Goal: Transaction & Acquisition: Purchase product/service

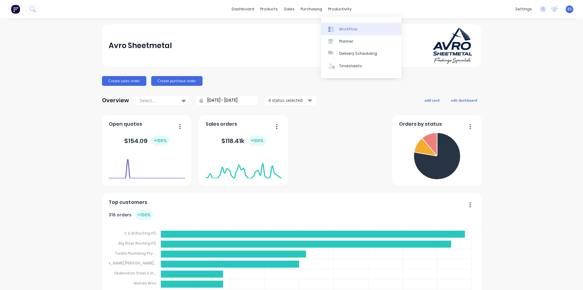
click at [345, 27] on div "Workflow" at bounding box center [348, 28] width 18 height 5
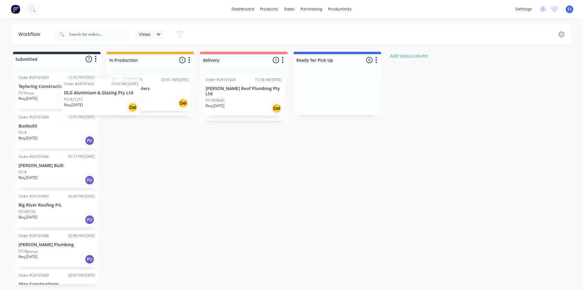
drag, startPoint x: 47, startPoint y: 87, endPoint x: 96, endPoint y: 94, distance: 49.2
click at [96, 94] on div "Order #24101642 10:50 AM [DATE] DLG Aluminium & Glazing Pty Ltd PO #21215 Req. …" at bounding box center [57, 175] width 88 height 217
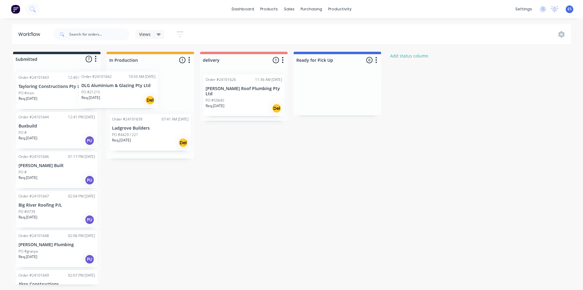
drag, startPoint x: 67, startPoint y: 95, endPoint x: 139, endPoint y: 95, distance: 72.3
click at [139, 95] on div "Submitted 7 Status colour #273444 hex #273444 Save Cancel Summaries Total order…" at bounding box center [281, 168] width 573 height 232
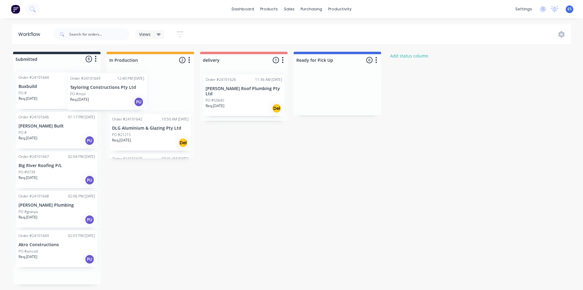
drag, startPoint x: 53, startPoint y: 105, endPoint x: 104, endPoint y: 99, distance: 51.4
click at [112, 104] on div "Submitted 6 Status colour #273444 hex #273444 Save Cancel Summaries Total order…" at bounding box center [281, 168] width 573 height 232
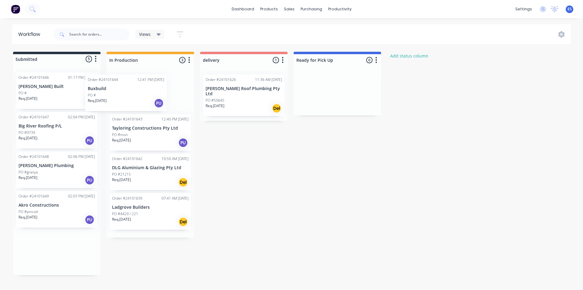
drag, startPoint x: 54, startPoint y: 90, endPoint x: 117, endPoint y: 97, distance: 63.6
click at [130, 94] on div "Submitted 5 Status colour #273444 hex #273444 Save Cancel Summaries Total order…" at bounding box center [281, 163] width 573 height 223
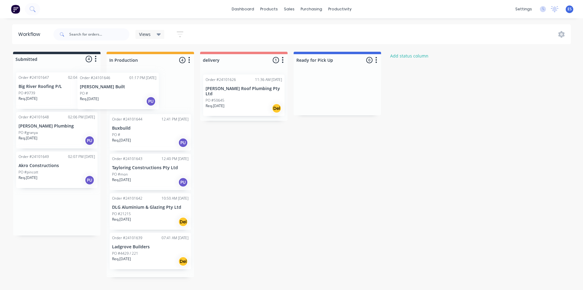
drag, startPoint x: 52, startPoint y: 94, endPoint x: 105, endPoint y: 94, distance: 52.6
click at [117, 95] on div "Submitted 4 Status colour #273444 hex #273444 Save Cancel Summaries Total order…" at bounding box center [281, 164] width 573 height 225
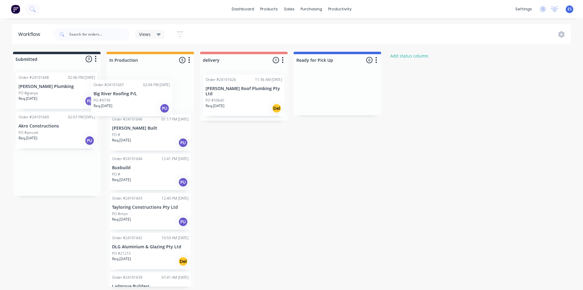
drag, startPoint x: 51, startPoint y: 89, endPoint x: 122, endPoint y: 96, distance: 71.2
click at [133, 97] on div "Submitted 3 Status colour #273444 hex #273444 Save Cancel Summaries Total order…" at bounding box center [281, 169] width 573 height 235
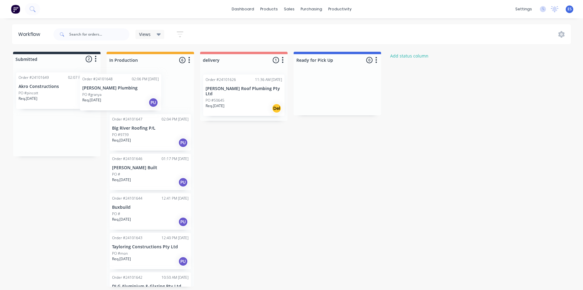
drag, startPoint x: 59, startPoint y: 91, endPoint x: 130, endPoint y: 93, distance: 70.8
click at [130, 93] on div "Submitted 2 Status colour #273444 hex #273444 Save Cancel Summaries Total order…" at bounding box center [281, 169] width 573 height 235
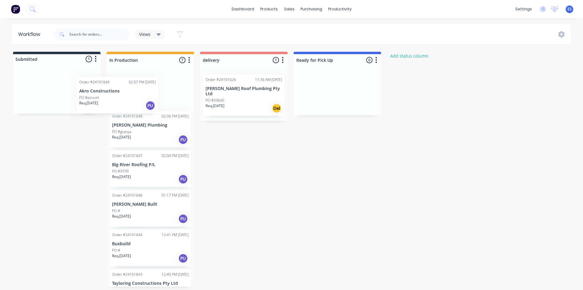
drag, startPoint x: 64, startPoint y: 91, endPoint x: 132, endPoint y: 93, distance: 68.4
click at [131, 95] on div "Submitted 1 Status colour #273444 hex #273444 Save Cancel Summaries Total order…" at bounding box center [281, 169] width 573 height 235
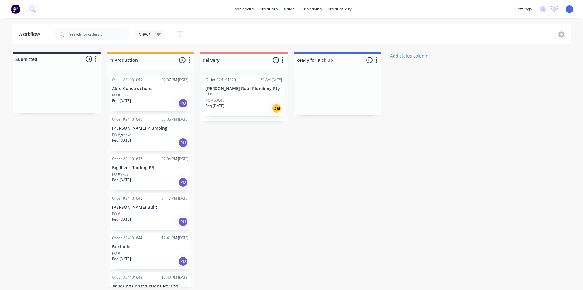
click at [148, 170] on p "Big River Roofing P/L" at bounding box center [150, 167] width 77 height 5
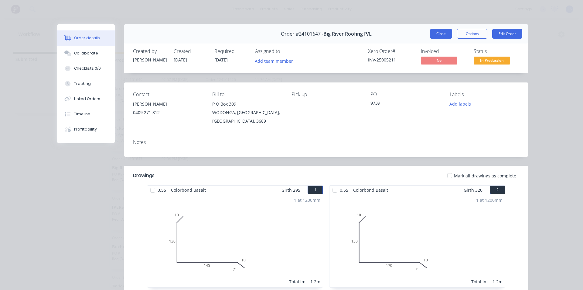
click at [437, 37] on button "Close" at bounding box center [441, 34] width 22 height 10
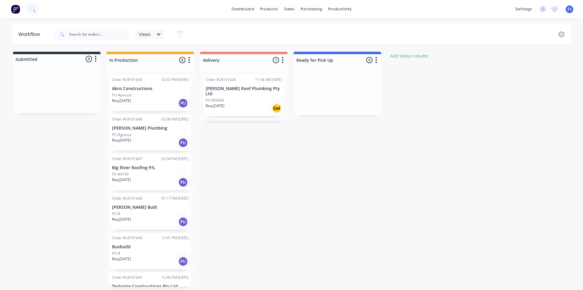
click at [20, 9] on img at bounding box center [15, 9] width 9 height 9
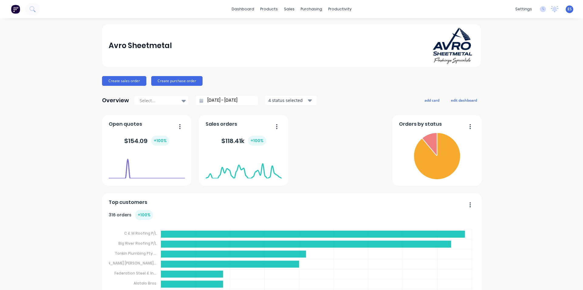
click at [118, 85] on button "Create sales order" at bounding box center [124, 81] width 44 height 10
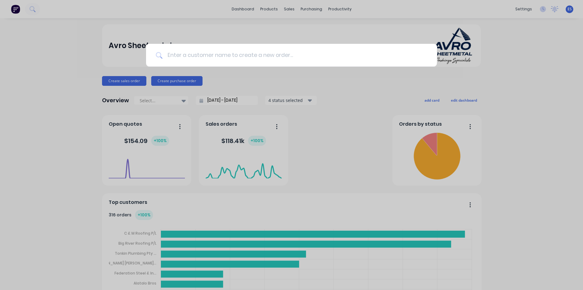
click at [200, 60] on input at bounding box center [295, 55] width 265 height 23
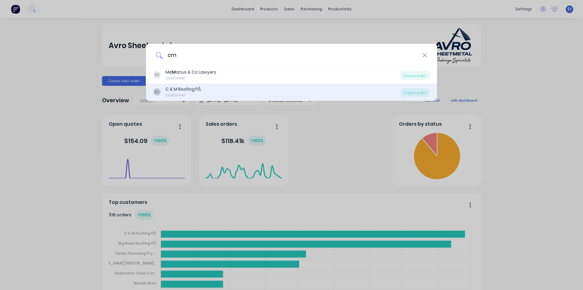
type input "cm"
click at [213, 91] on div "CL C & M Roofing P/L Customer" at bounding box center [276, 92] width 247 height 12
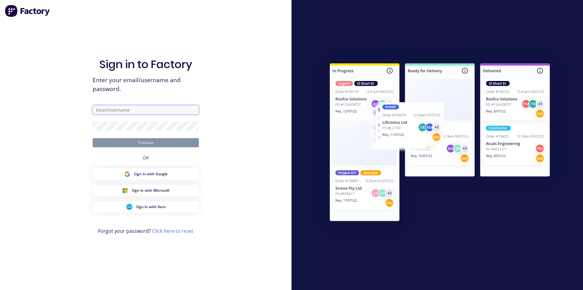
type input "ErikAVRONone"
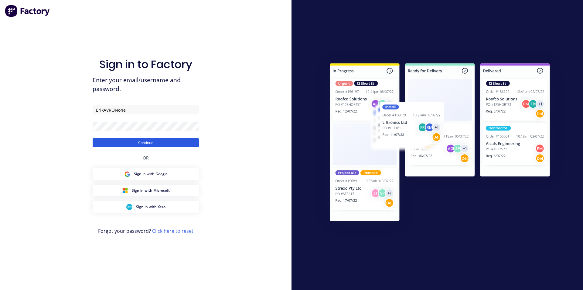
click at [146, 144] on button "Continue" at bounding box center [146, 142] width 106 height 9
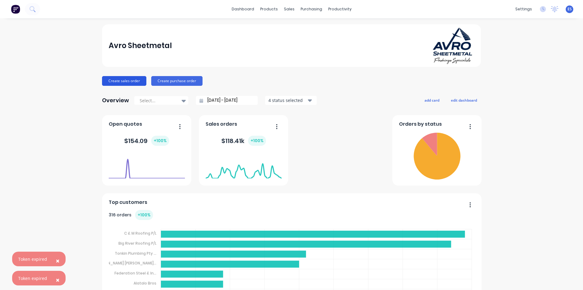
click at [127, 82] on button "Create sales order" at bounding box center [124, 81] width 44 height 10
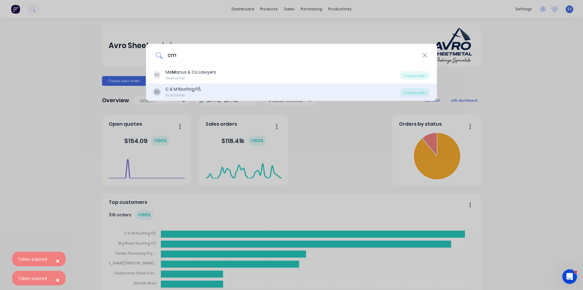
type input "cm"
click at [196, 91] on div "C & M Roofing P/L" at bounding box center [184, 89] width 36 height 6
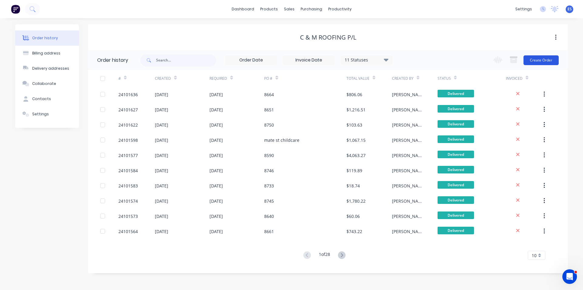
click at [539, 58] on button "Create Order" at bounding box center [541, 60] width 35 height 10
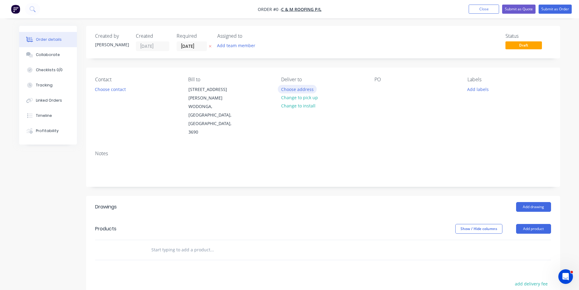
click at [305, 90] on button "Choose address" at bounding box center [297, 89] width 39 height 8
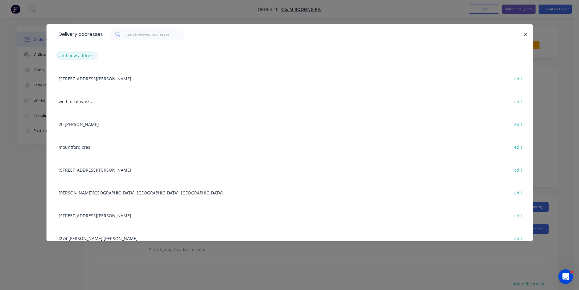
click at [83, 57] on button "add new address" at bounding box center [77, 55] width 42 height 8
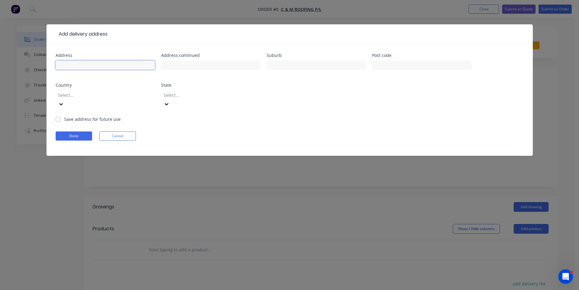
click at [96, 64] on input "text" at bounding box center [105, 64] width 99 height 9
type input "[STREET_ADDRESS]"
click at [64, 116] on label "Save address for future use" at bounding box center [92, 119] width 57 height 6
click at [58, 116] on input "Save address for future use" at bounding box center [58, 119] width 5 height 6
checkbox input "true"
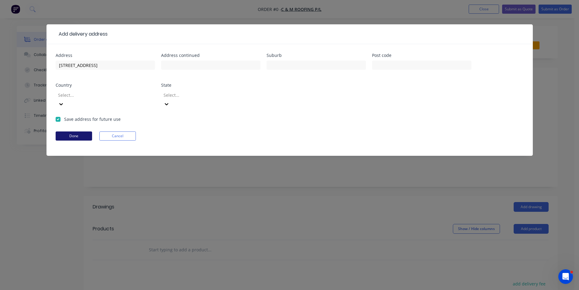
click at [78, 131] on button "Done" at bounding box center [74, 135] width 36 height 9
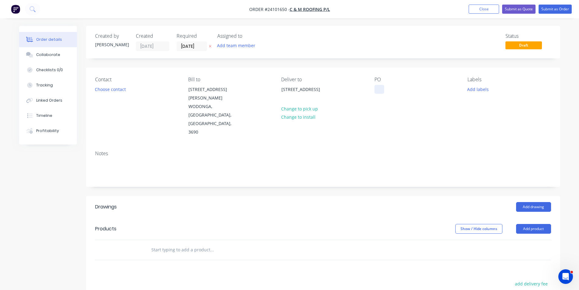
click at [378, 90] on div at bounding box center [379, 89] width 10 height 9
click at [529, 202] on button "Add drawing" at bounding box center [533, 207] width 35 height 10
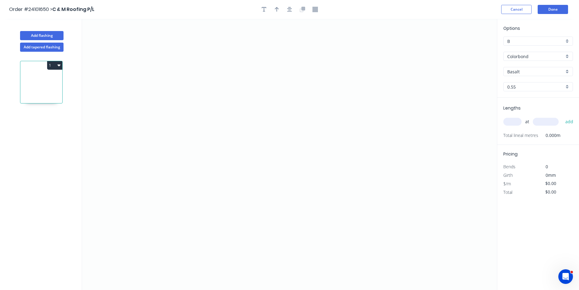
click at [530, 73] on input "Basalt" at bounding box center [535, 71] width 57 height 6
click at [530, 79] on div "Woodland Grey" at bounding box center [538, 83] width 69 height 11
type input "Woodland Grey"
click at [179, 189] on icon "0" at bounding box center [289, 154] width 415 height 271
click at [193, 167] on icon at bounding box center [186, 178] width 14 height 22
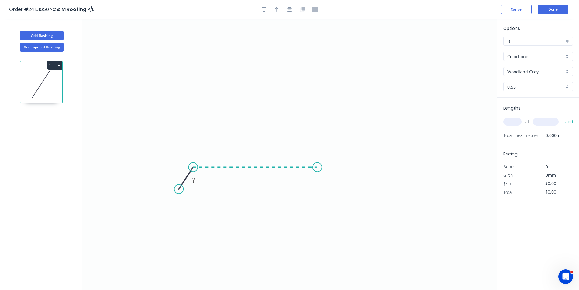
click at [317, 163] on icon "0 ?" at bounding box center [289, 154] width 415 height 271
click at [386, 96] on icon "0 ? ? ? º" at bounding box center [289, 154] width 415 height 271
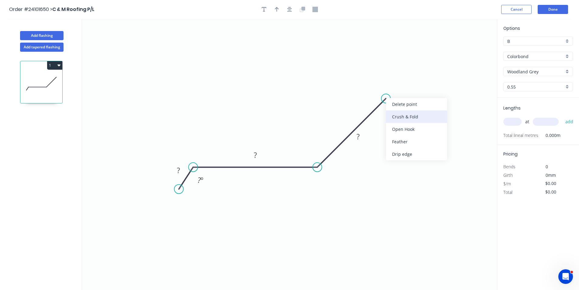
click at [394, 114] on div "Crush & Fold" at bounding box center [416, 116] width 61 height 12
click at [363, 137] on rect at bounding box center [358, 137] width 12 height 9
click at [259, 157] on rect at bounding box center [255, 155] width 12 height 9
click at [180, 168] on rect at bounding box center [178, 170] width 12 height 9
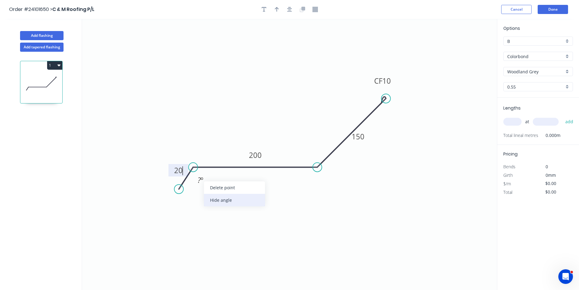
click at [210, 199] on div "Hide angle" at bounding box center [234, 200] width 61 height 12
type input "$15.40"
click at [515, 120] on input "text" at bounding box center [512, 122] width 18 height 8
type input "1"
click at [543, 119] on input "text" at bounding box center [546, 122] width 26 height 8
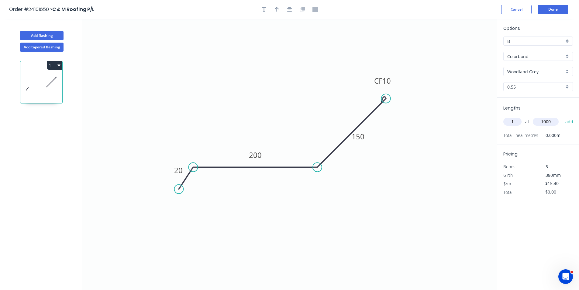
type input "1000"
click at [562, 116] on button "add" at bounding box center [569, 121] width 14 height 10
type input "$15.40"
click at [559, 9] on button "Done" at bounding box center [553, 9] width 30 height 9
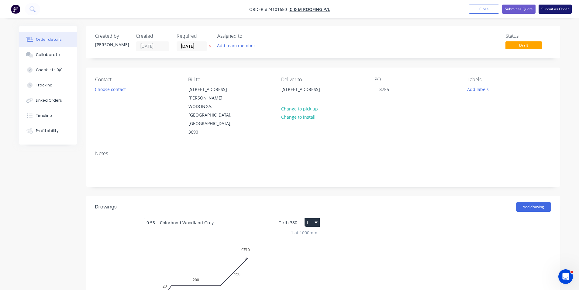
click at [556, 7] on button "Submit as Order" at bounding box center [555, 9] width 33 height 9
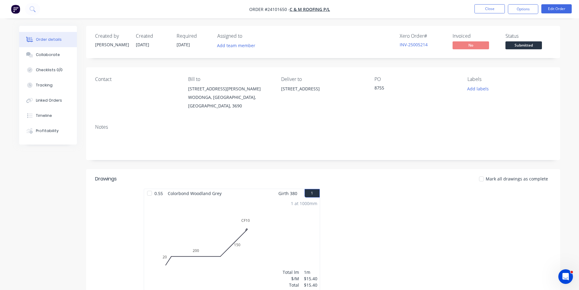
click at [20, 9] on img "button" at bounding box center [15, 9] width 9 height 9
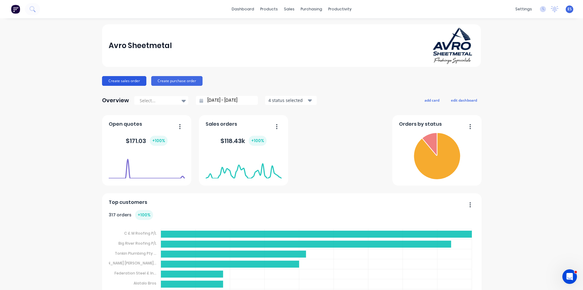
click at [132, 83] on button "Create sales order" at bounding box center [124, 81] width 44 height 10
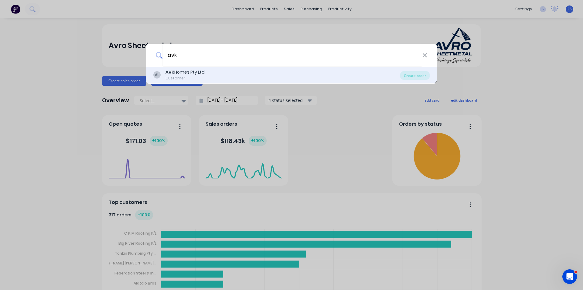
type input "avk"
click at [193, 73] on div "AVK Homes Pty Ltd" at bounding box center [185, 72] width 39 height 6
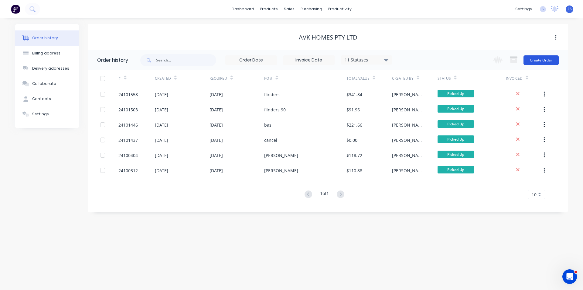
click at [532, 59] on button "Create Order" at bounding box center [541, 60] width 35 height 10
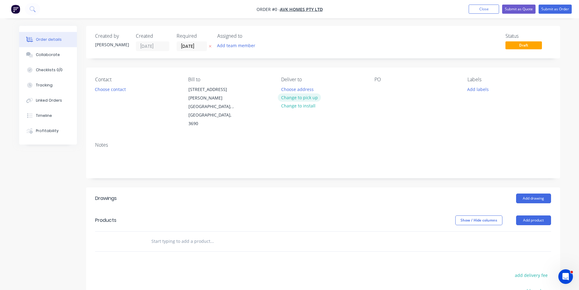
click at [291, 96] on button "Change to pick up" at bounding box center [299, 97] width 43 height 8
click at [108, 91] on button "Choose contact" at bounding box center [109, 89] width 37 height 8
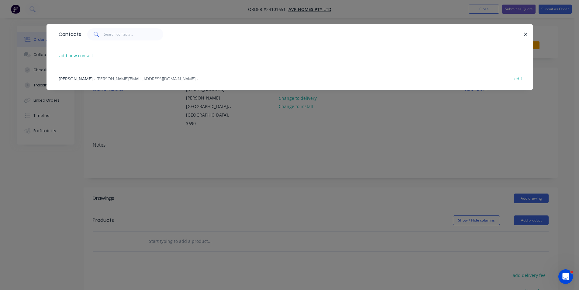
click at [102, 76] on span "- [PERSON_NAME][EMAIL_ADDRESS][DOMAIN_NAME] -" at bounding box center [146, 79] width 104 height 6
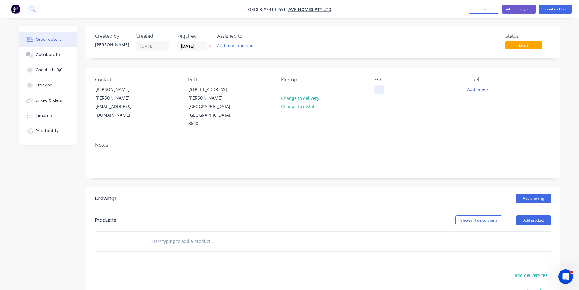
click at [379, 88] on div at bounding box center [379, 89] width 10 height 9
click at [540, 193] on button "Add drawing" at bounding box center [533, 198] width 35 height 10
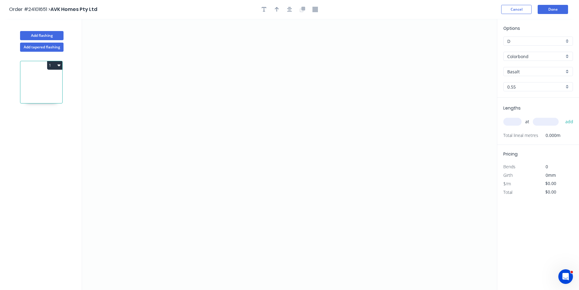
click at [521, 72] on input "Basalt" at bounding box center [535, 71] width 57 height 6
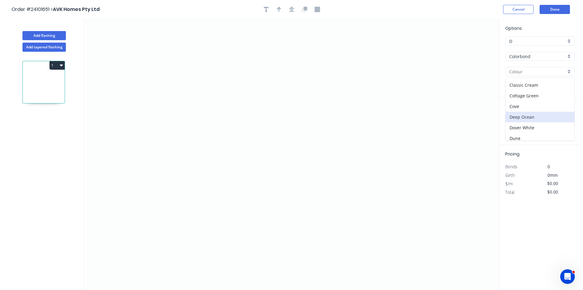
scroll to position [30, 0]
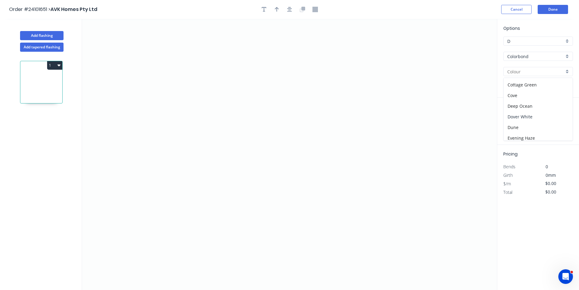
click at [529, 118] on div "Dover White" at bounding box center [538, 116] width 69 height 11
type input "Dover White"
click at [219, 143] on icon "0" at bounding box center [289, 154] width 415 height 271
click at [219, 87] on icon at bounding box center [219, 115] width 0 height 56
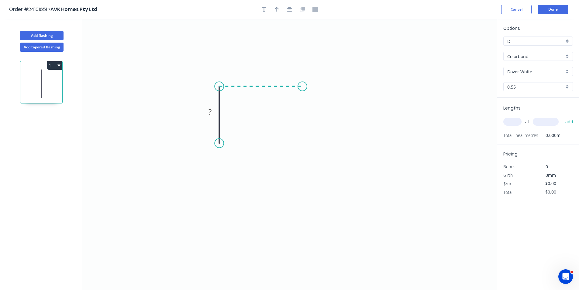
click at [302, 86] on icon "0 ?" at bounding box center [289, 154] width 415 height 271
click at [303, 144] on icon "0 ? ?" at bounding box center [289, 154] width 415 height 271
click at [318, 108] on rect at bounding box center [311, 112] width 20 height 12
click at [314, 112] on rect at bounding box center [311, 112] width 12 height 9
click at [260, 73] on tspan "?" at bounding box center [260, 74] width 3 height 10
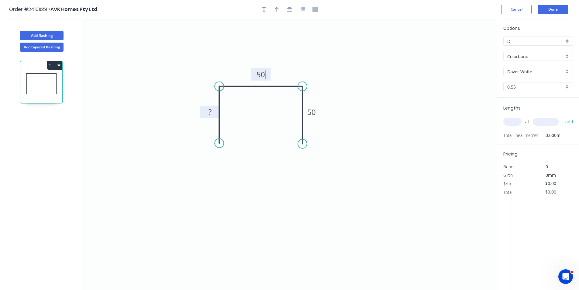
click at [210, 114] on tspan "?" at bounding box center [209, 112] width 3 height 10
click at [389, 127] on icon "0 50 50 50" at bounding box center [289, 154] width 415 height 271
type input "$9.10"
click at [514, 121] on input "text" at bounding box center [512, 122] width 18 height 8
type input "2"
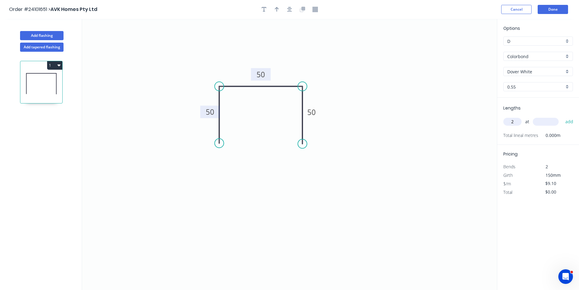
click at [549, 121] on input "text" at bounding box center [546, 122] width 26 height 8
type input "3000"
click at [562, 116] on button "add" at bounding box center [569, 121] width 14 height 10
type input "$54.60"
click at [556, 12] on button "Done" at bounding box center [553, 9] width 30 height 9
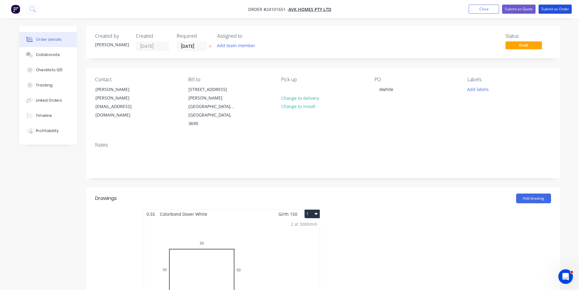
click at [556, 12] on button "Submit as Order" at bounding box center [555, 9] width 33 height 9
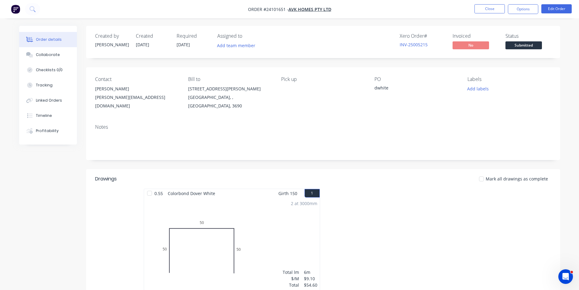
click at [16, 12] on img "button" at bounding box center [15, 9] width 9 height 9
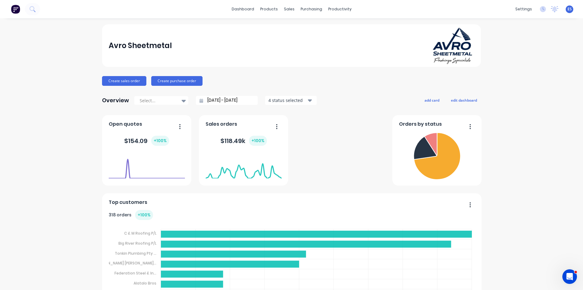
click at [357, 31] on link "Workflow" at bounding box center [361, 29] width 81 height 12
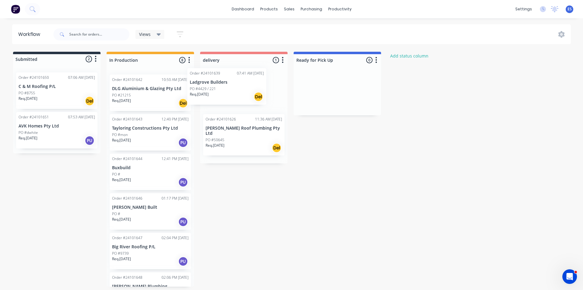
drag, startPoint x: 151, startPoint y: 100, endPoint x: 235, endPoint y: 94, distance: 84.1
click at [235, 94] on div "Submitted 2 Status colour #273444 hex #273444 Save Cancel Summaries Total order…" at bounding box center [281, 169] width 573 height 235
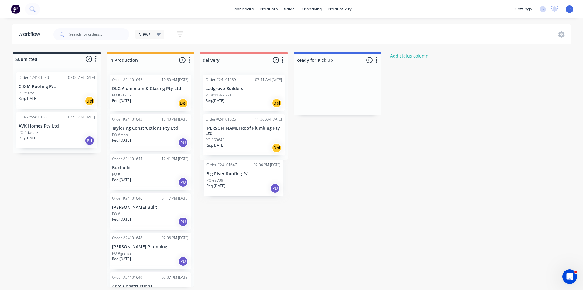
scroll to position [1, 0]
drag, startPoint x: 152, startPoint y: 253, endPoint x: 326, endPoint y: 92, distance: 237.0
click at [325, 95] on div "Submitted 2 Status colour #273444 hex #273444 Save Cancel Summaries Total order…" at bounding box center [281, 169] width 573 height 235
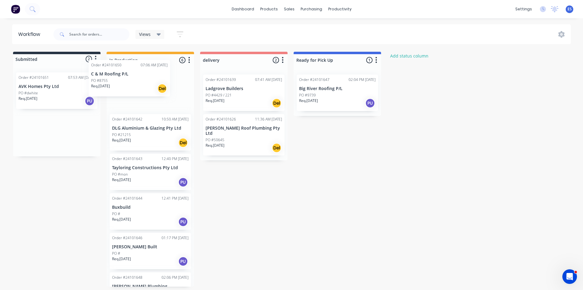
drag, startPoint x: 42, startPoint y: 98, endPoint x: 119, endPoint y: 85, distance: 78.2
click at [119, 85] on div "Submitted 2 Status colour #273444 hex #273444 Save Cancel Summaries Total order…" at bounding box center [281, 169] width 573 height 235
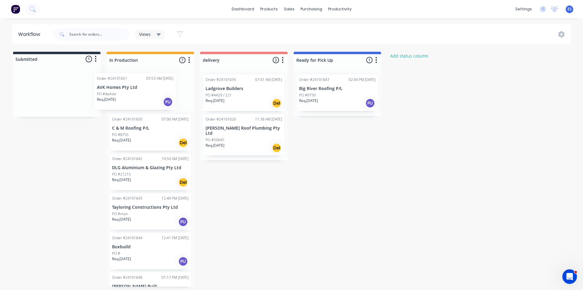
drag, startPoint x: 73, startPoint y: 99, endPoint x: 135, endPoint y: 97, distance: 62.3
click at [135, 97] on div "Submitted 1 Status colour #273444 hex #273444 Save Cancel Summaries Total order…" at bounding box center [281, 169] width 573 height 235
click at [17, 8] on img at bounding box center [15, 9] width 9 height 9
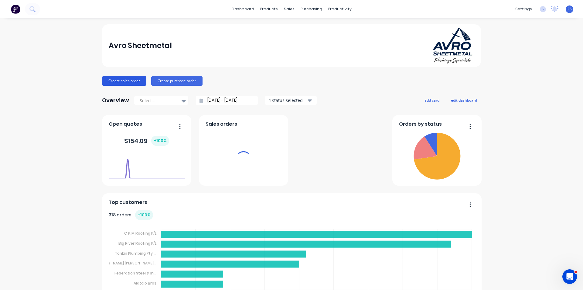
click at [126, 78] on button "Create sales order" at bounding box center [124, 81] width 44 height 10
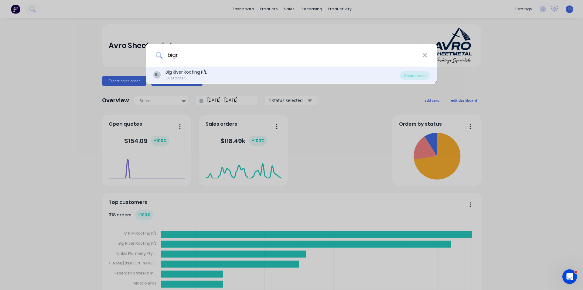
type input "bigr"
click at [187, 73] on div "Big River Roofing P/L" at bounding box center [186, 72] width 41 height 6
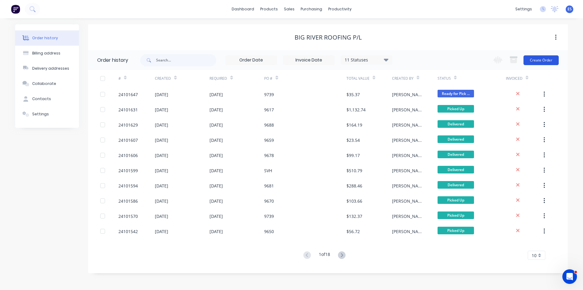
click at [538, 59] on button "Create Order" at bounding box center [541, 60] width 35 height 10
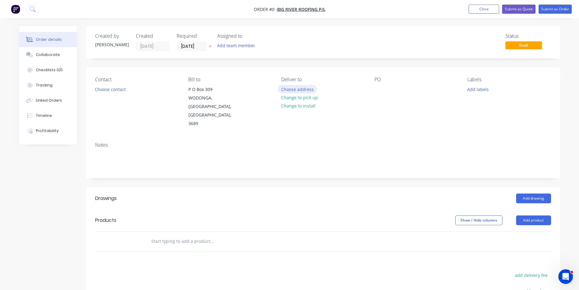
click at [308, 92] on button "Choose address" at bounding box center [297, 89] width 39 height 8
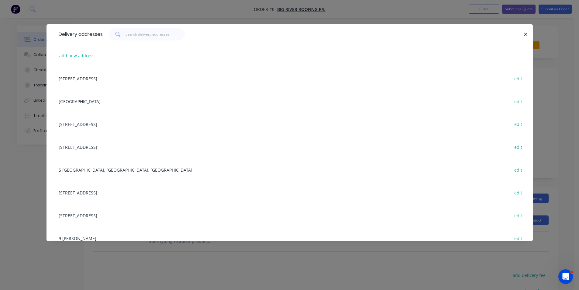
click at [91, 77] on div "[STREET_ADDRESS] edit" at bounding box center [290, 78] width 468 height 23
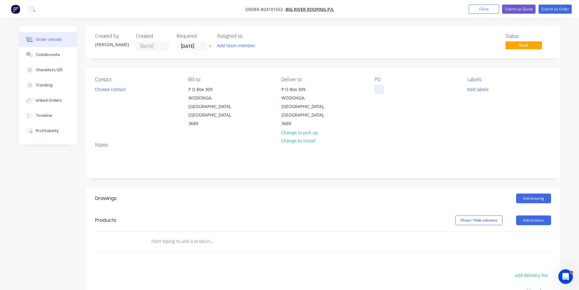
click at [381, 92] on div at bounding box center [379, 89] width 10 height 9
click at [527, 193] on button "Add drawing" at bounding box center [533, 198] width 35 height 10
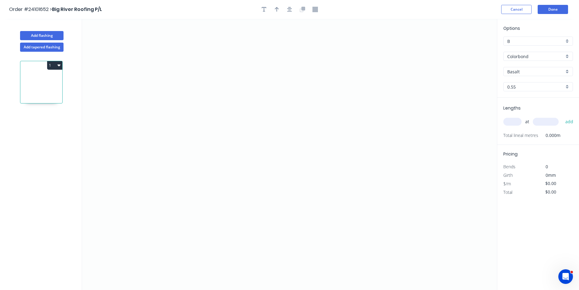
click at [521, 74] on input "Basalt" at bounding box center [535, 71] width 57 height 6
click at [519, 88] on div "Monument" at bounding box center [538, 83] width 69 height 11
type input "Monument"
click at [361, 105] on icon "0" at bounding box center [289, 154] width 415 height 271
click at [352, 96] on icon at bounding box center [357, 100] width 10 height 8
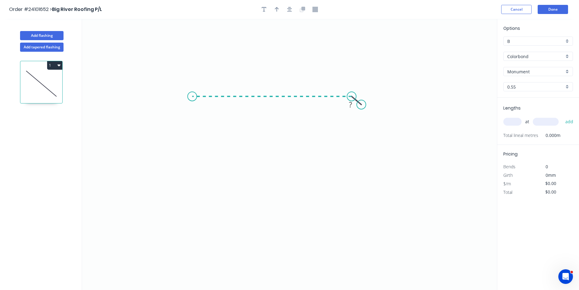
click at [192, 104] on icon "0 ?" at bounding box center [289, 154] width 415 height 271
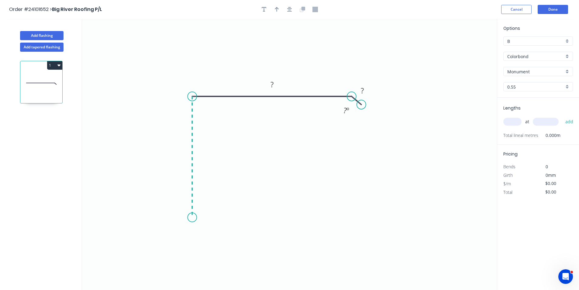
click at [192, 217] on icon "0 ? ? ? º" at bounding box center [289, 154] width 415 height 271
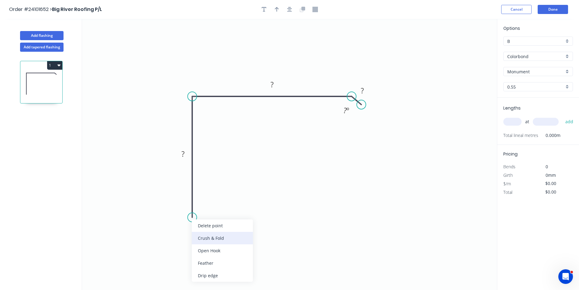
click at [212, 241] on div "Crush & Fold" at bounding box center [222, 238] width 61 height 12
click at [183, 151] on tspan "?" at bounding box center [182, 154] width 3 height 10
click at [271, 89] on tspan "?" at bounding box center [271, 84] width 3 height 10
click at [361, 91] on tspan "?" at bounding box center [362, 90] width 3 height 10
click at [513, 123] on input "text" at bounding box center [512, 122] width 18 height 8
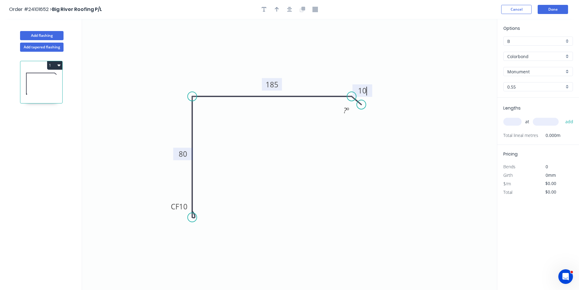
type input "$12.73"
type input "2"
click at [557, 121] on input "text" at bounding box center [546, 122] width 26 height 8
type input "5000"
click at [562, 116] on button "add" at bounding box center [569, 121] width 14 height 10
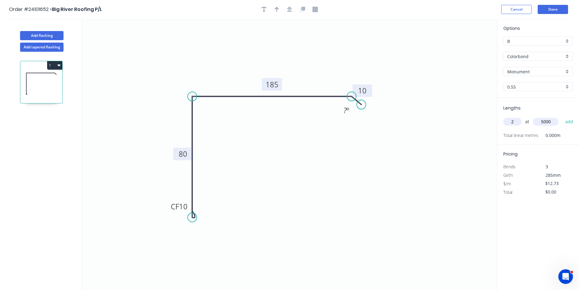
type input "$127.30"
click at [554, 8] on button "Done" at bounding box center [553, 9] width 30 height 9
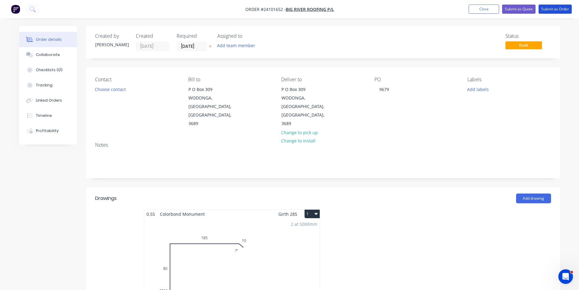
click at [554, 8] on button "Submit as Order" at bounding box center [555, 9] width 33 height 9
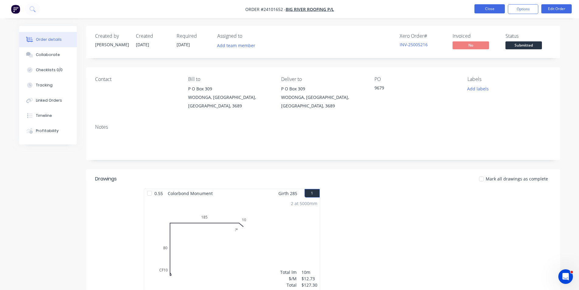
click at [497, 7] on button "Close" at bounding box center [489, 8] width 30 height 9
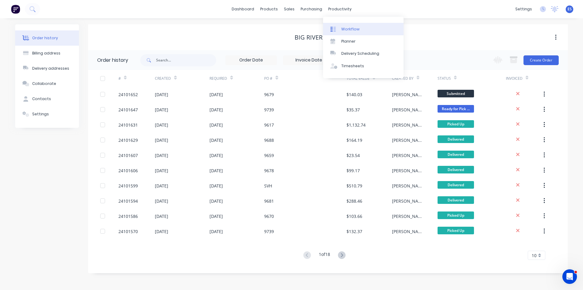
click at [354, 29] on div "Workflow" at bounding box center [351, 28] width 18 height 5
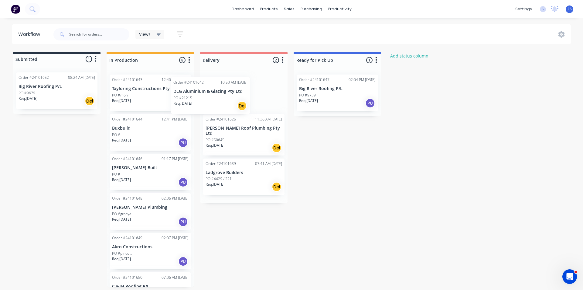
drag, startPoint x: 148, startPoint y: 94, endPoint x: 213, endPoint y: 97, distance: 65.7
click at [213, 97] on div "Submitted 1 Status colour #273444 hex #273444 Save Cancel Summaries Total order…" at bounding box center [281, 169] width 573 height 235
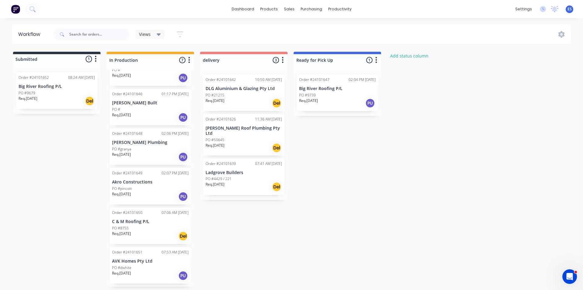
scroll to position [67, 0]
click at [139, 235] on div "Req. [DATE] Del" at bounding box center [150, 234] width 77 height 10
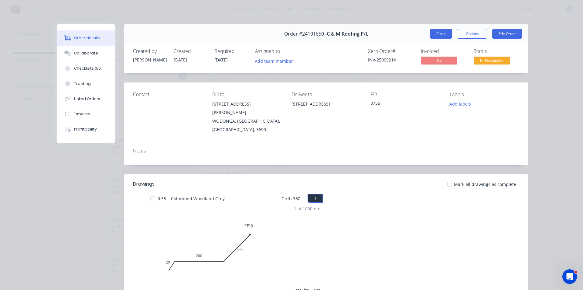
click at [439, 33] on button "Close" at bounding box center [441, 34] width 22 height 10
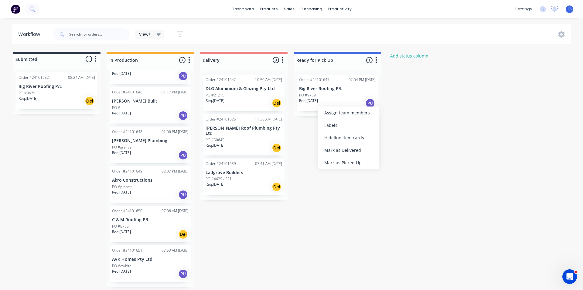
click at [350, 164] on div "Mark as Picked Up" at bounding box center [348, 162] width 61 height 12
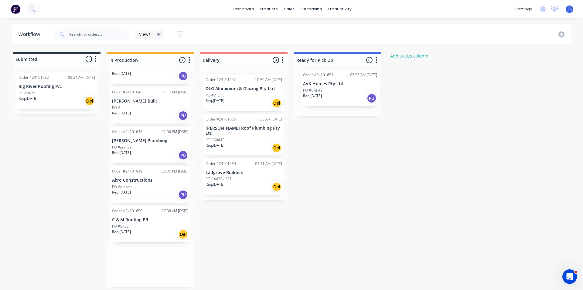
drag, startPoint x: 137, startPoint y: 265, endPoint x: 410, endPoint y: -3, distance: 382.5
click at [410, 0] on html "dashboard products sales purchasing productivity dashboard products Product Cat…" at bounding box center [291, 126] width 583 height 253
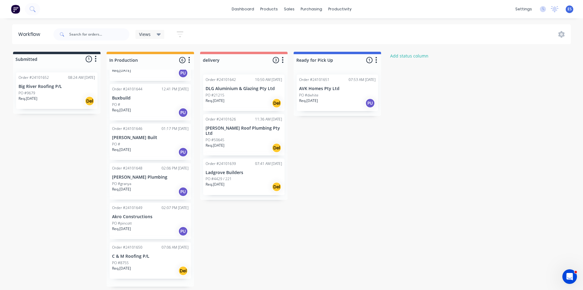
scroll to position [27, 0]
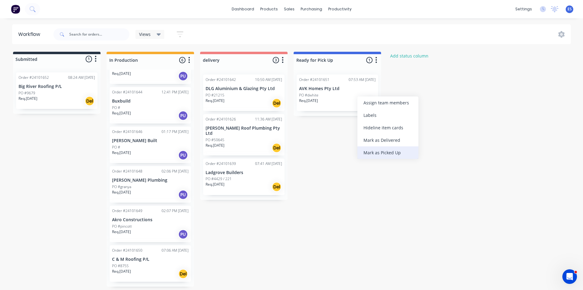
click at [395, 148] on div "Mark as Picked Up" at bounding box center [388, 152] width 61 height 12
click at [19, 13] on img at bounding box center [15, 9] width 9 height 9
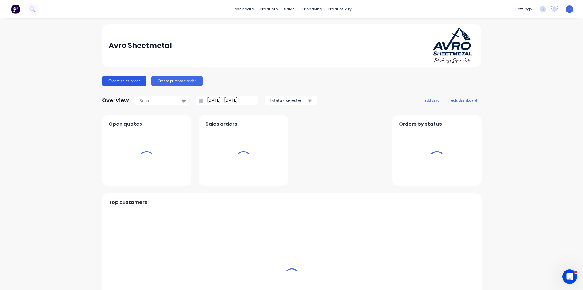
click at [123, 81] on button "Create sales order" at bounding box center [124, 81] width 44 height 10
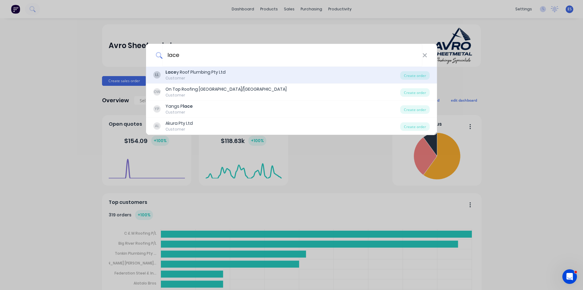
type input "lace"
click at [183, 72] on div "Lace y Roof Plumbing Pty Ltd" at bounding box center [196, 72] width 60 height 6
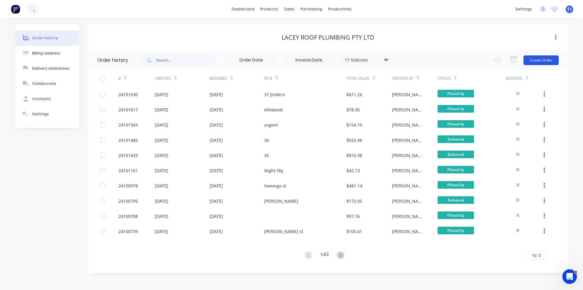
click at [533, 59] on button "Create Order" at bounding box center [541, 60] width 35 height 10
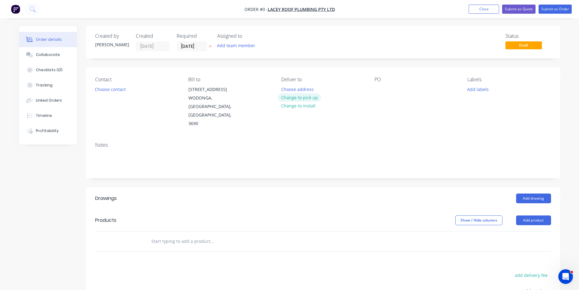
click at [290, 98] on button "Change to pick up" at bounding box center [299, 97] width 43 height 8
click at [377, 91] on div at bounding box center [379, 89] width 10 height 9
click at [536, 193] on button "Add drawing" at bounding box center [533, 198] width 35 height 10
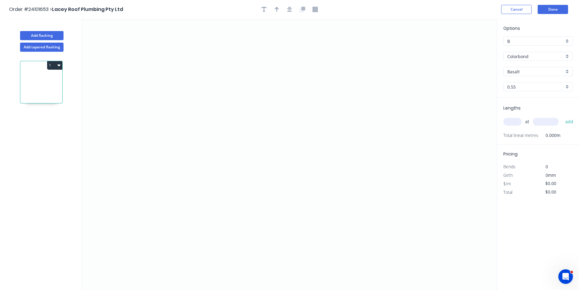
click at [522, 71] on input "Basalt" at bounding box center [535, 71] width 57 height 6
click at [520, 81] on div "Monument" at bounding box center [538, 83] width 69 height 11
type input "Monument"
click at [195, 98] on icon "0" at bounding box center [289, 154] width 415 height 271
click at [211, 84] on icon "0" at bounding box center [289, 154] width 415 height 271
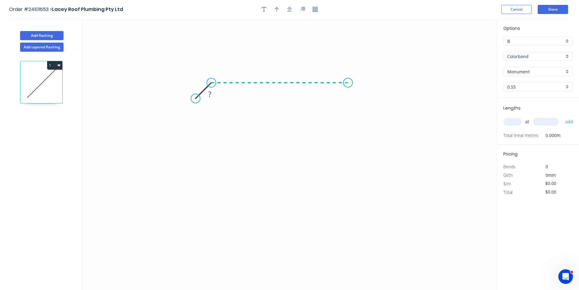
click at [348, 89] on icon "0 ?" at bounding box center [289, 154] width 415 height 271
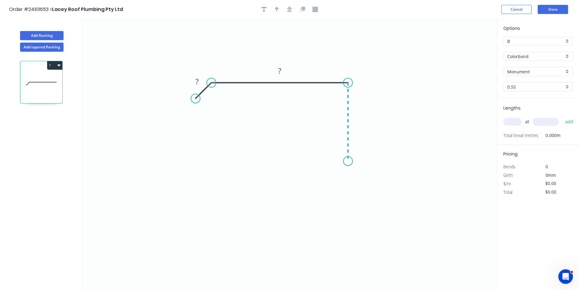
click at [348, 161] on icon "0 ? ?" at bounding box center [289, 154] width 415 height 271
drag, startPoint x: 357, startPoint y: 183, endPoint x: 348, endPoint y: 176, distance: 11.9
click at [357, 182] on div "Crush & Fold" at bounding box center [378, 181] width 61 height 12
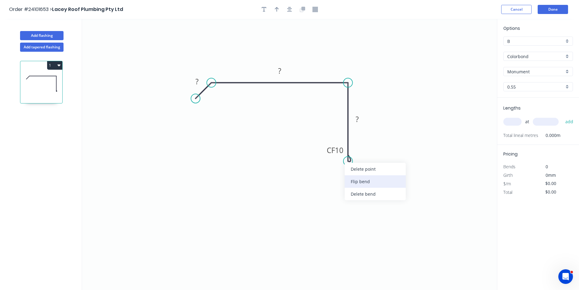
click at [360, 183] on div "Flip bend" at bounding box center [375, 181] width 61 height 12
click at [354, 120] on rect at bounding box center [357, 119] width 12 height 9
click at [283, 69] on rect at bounding box center [280, 71] width 12 height 9
click at [200, 82] on rect at bounding box center [197, 81] width 12 height 9
click at [512, 121] on input "text" at bounding box center [512, 122] width 18 height 8
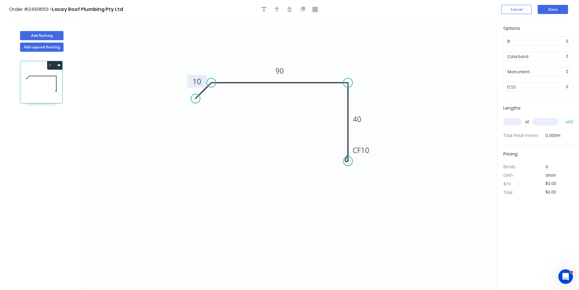
type input "$8.75"
type input "2"
click at [545, 120] on input "text" at bounding box center [546, 122] width 26 height 8
type input "2300"
click at [562, 116] on button "add" at bounding box center [569, 121] width 14 height 10
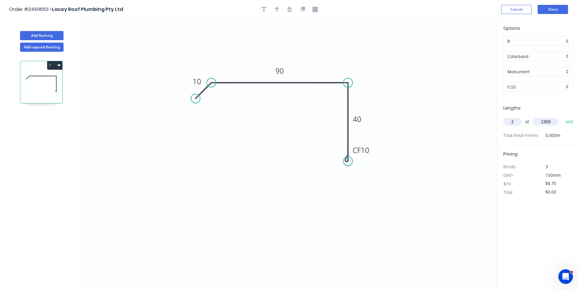
type input "$40.25"
click at [557, 9] on button "Done" at bounding box center [553, 9] width 30 height 9
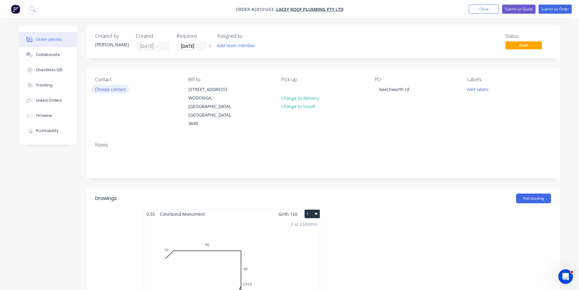
click at [109, 92] on button "Choose contact" at bounding box center [109, 89] width 37 height 8
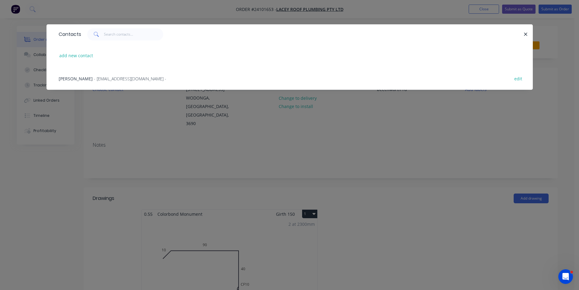
click at [116, 75] on div "[PERSON_NAME] - [EMAIL_ADDRESS][DOMAIN_NAME] -" at bounding box center [113, 78] width 108 height 6
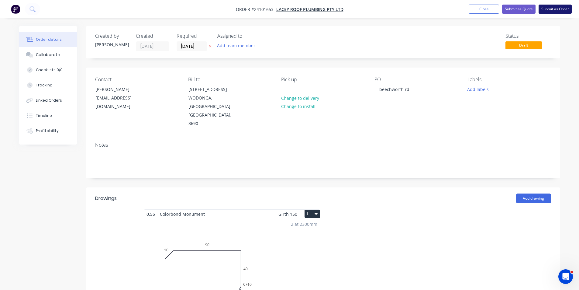
click at [547, 9] on button "Submit as Order" at bounding box center [555, 9] width 33 height 9
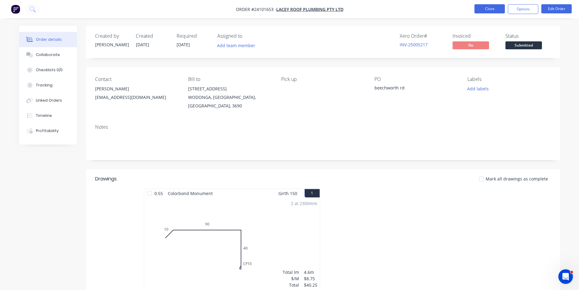
click at [497, 7] on button "Close" at bounding box center [489, 8] width 30 height 9
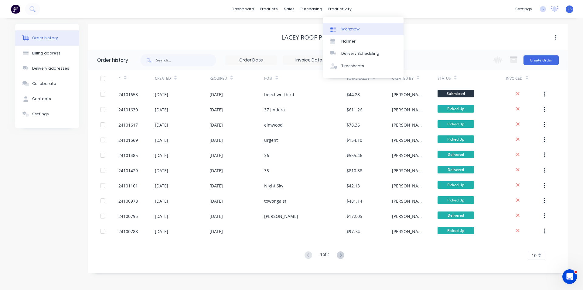
click at [346, 29] on div "Workflow" at bounding box center [351, 28] width 18 height 5
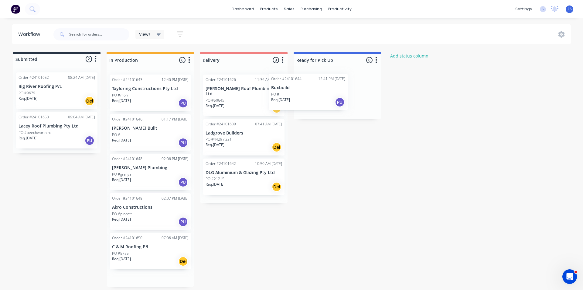
drag, startPoint x: 145, startPoint y: 143, endPoint x: 313, endPoint y: 99, distance: 173.4
click at [312, 100] on div "Submitted 2 Status colour #273444 hex #273444 Save Cancel Summaries Total order…" at bounding box center [281, 169] width 573 height 235
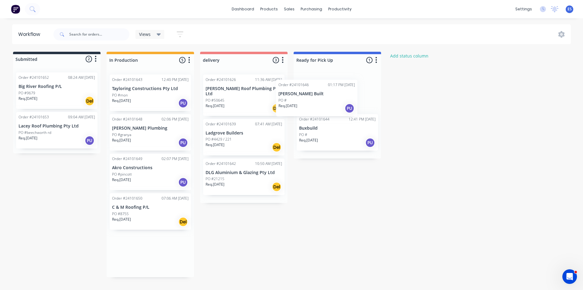
drag, startPoint x: 157, startPoint y: 140, endPoint x: 327, endPoint y: 105, distance: 174.3
click at [327, 105] on div "Submitted 2 Status colour #273444 hex #273444 Save Cancel Summaries Total order…" at bounding box center [281, 164] width 573 height 225
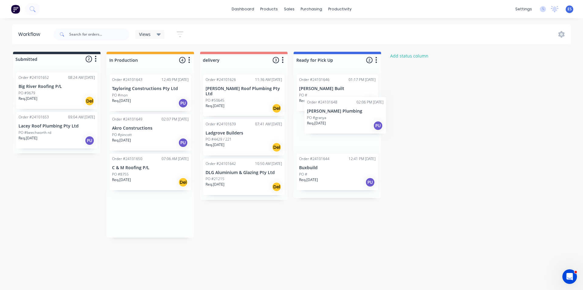
drag, startPoint x: 127, startPoint y: 137, endPoint x: 322, endPoint y: 120, distance: 195.8
click at [322, 120] on div "Submitted 2 Status colour #273444 hex #273444 Save Cancel Summaries Total order…" at bounding box center [281, 145] width 573 height 186
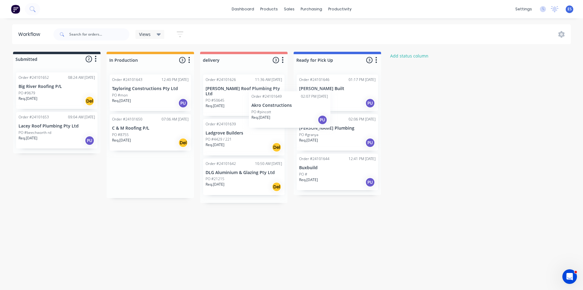
drag, startPoint x: 146, startPoint y: 147, endPoint x: 325, endPoint y: 112, distance: 182.4
click at [325, 112] on div "Submitted 2 Status colour #273444 hex #273444 Save Cancel Summaries Total order…" at bounding box center [281, 127] width 573 height 151
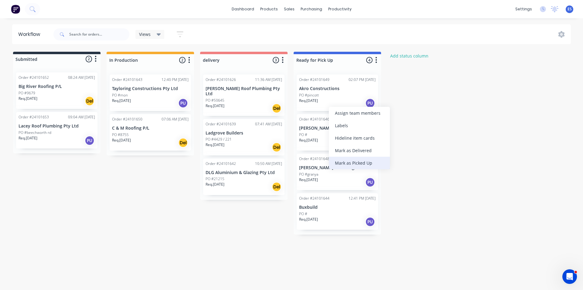
click at [353, 166] on div "Mark as Picked Up" at bounding box center [359, 163] width 61 height 12
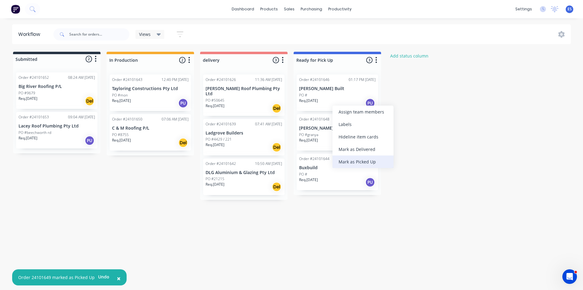
click at [342, 161] on div "Mark as Picked Up" at bounding box center [363, 161] width 61 height 12
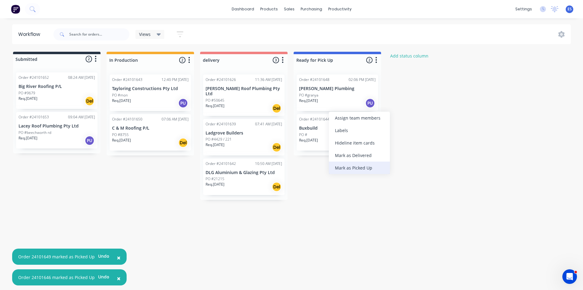
click at [344, 168] on div "Mark as Picked Up" at bounding box center [359, 167] width 61 height 12
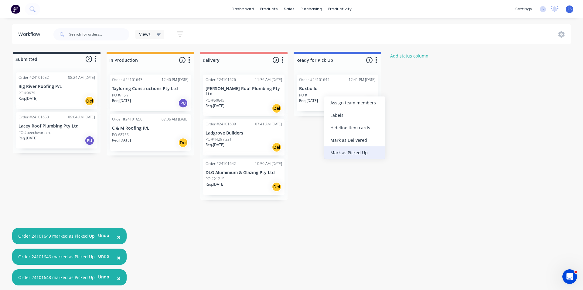
click at [342, 154] on div "Mark as Picked Up" at bounding box center [355, 152] width 61 height 12
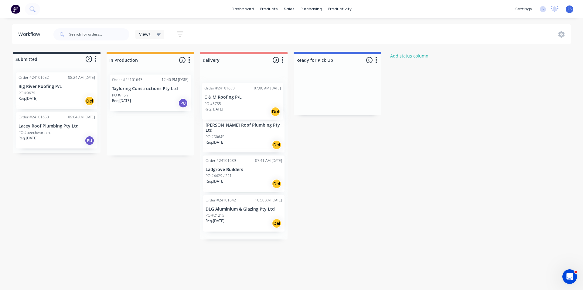
drag, startPoint x: 132, startPoint y: 145, endPoint x: 228, endPoint y: 114, distance: 101.2
click at [228, 114] on div "Submitted 2 Status colour #273444 hex #273444 Save Cancel Summaries Total order…" at bounding box center [281, 146] width 573 height 188
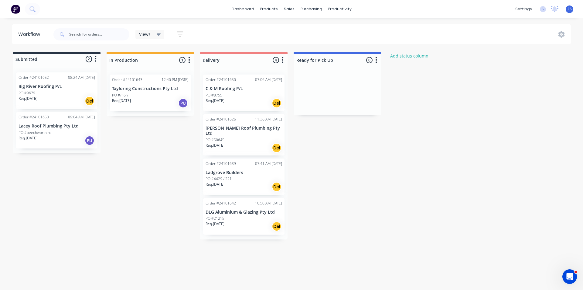
click at [12, 13] on img at bounding box center [15, 9] width 9 height 9
